Goal: Submit feedback/report problem

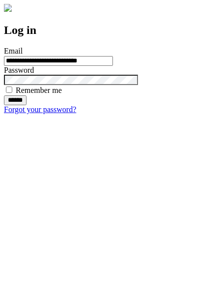
type input "**********"
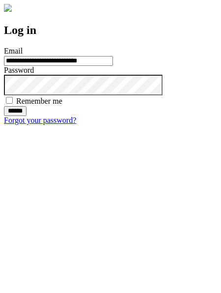
click at [27, 116] on input "******" at bounding box center [15, 111] width 23 height 10
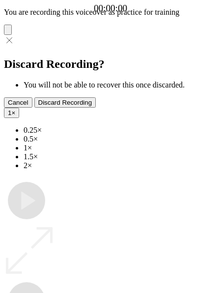
type input "**********"
